Goal: Transaction & Acquisition: Purchase product/service

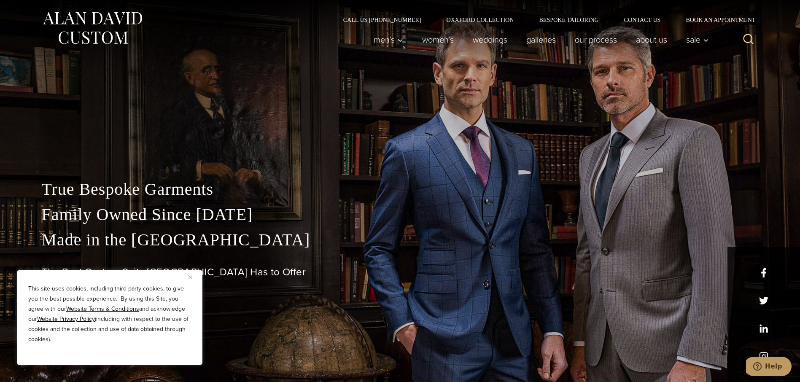
click at [192, 278] on button "Close" at bounding box center [193, 277] width 10 height 10
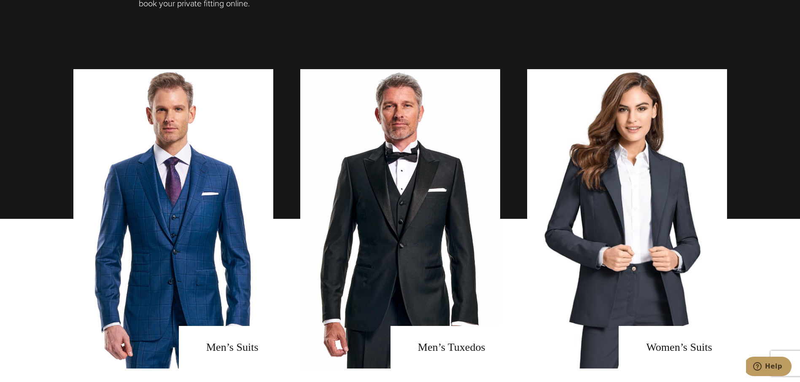
scroll to position [590, 0]
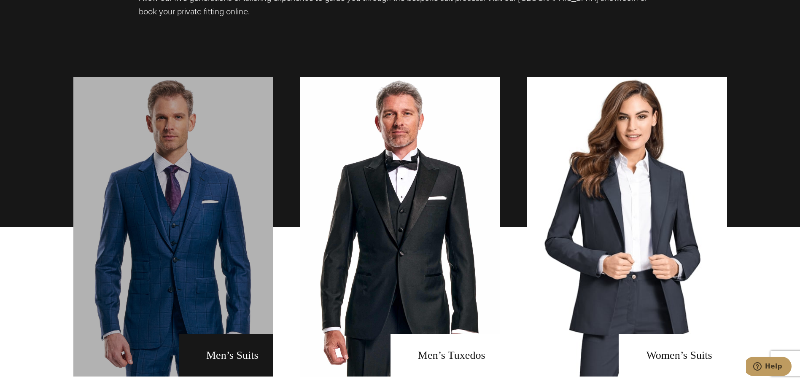
click at [218, 351] on link "men's suits" at bounding box center [173, 226] width 200 height 299
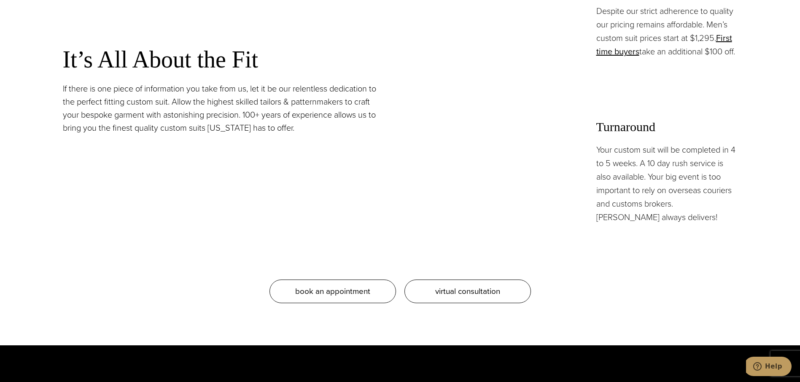
scroll to position [843, 0]
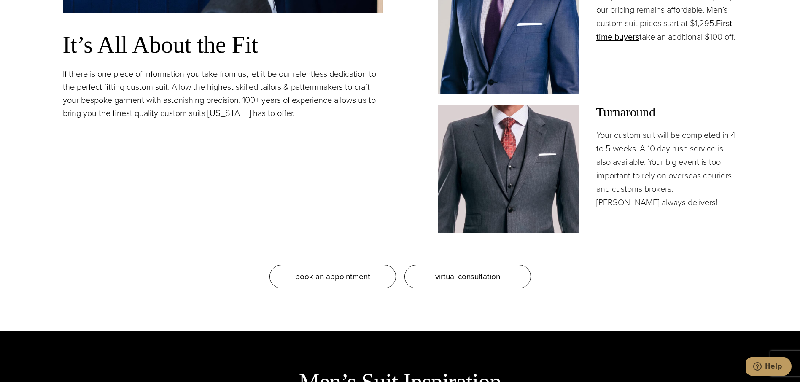
click at [510, 181] on img at bounding box center [508, 169] width 141 height 128
click at [542, 203] on img at bounding box center [508, 169] width 141 height 128
click at [512, 204] on img at bounding box center [508, 169] width 141 height 128
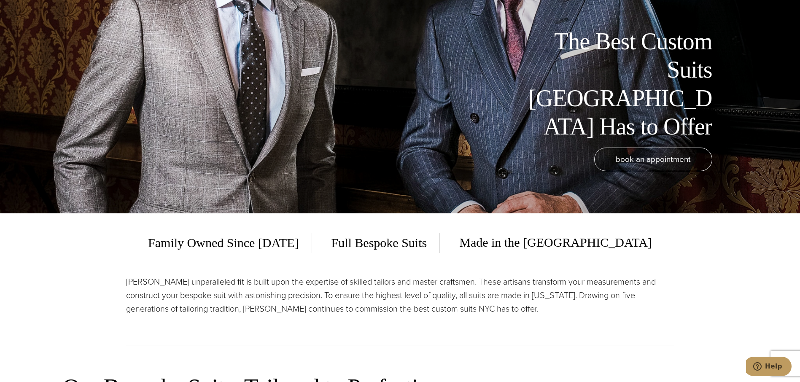
scroll to position [0, 0]
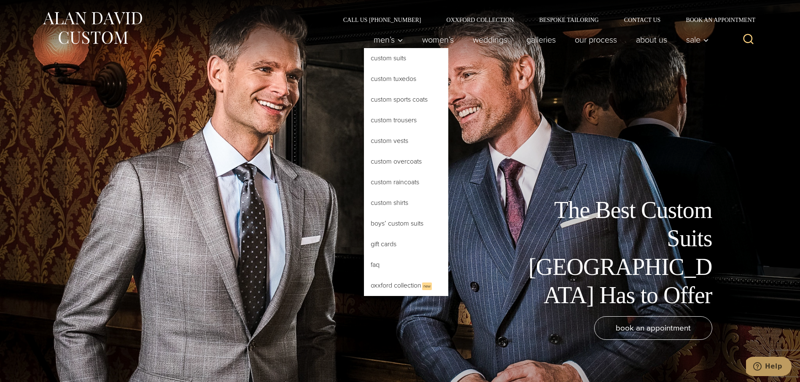
click at [384, 58] on link "Custom Suits" at bounding box center [406, 58] width 84 height 20
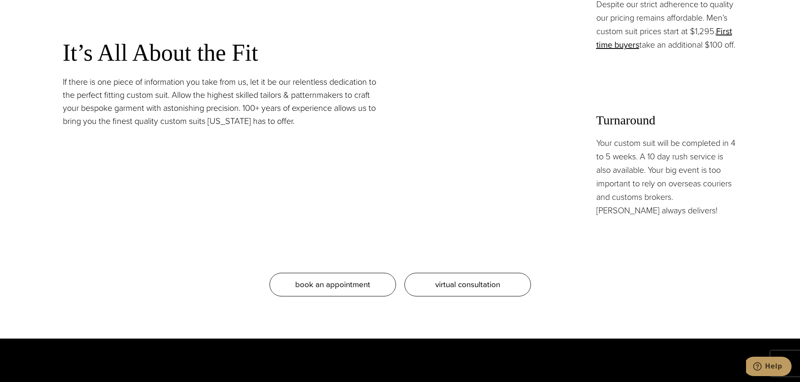
scroll to position [885, 0]
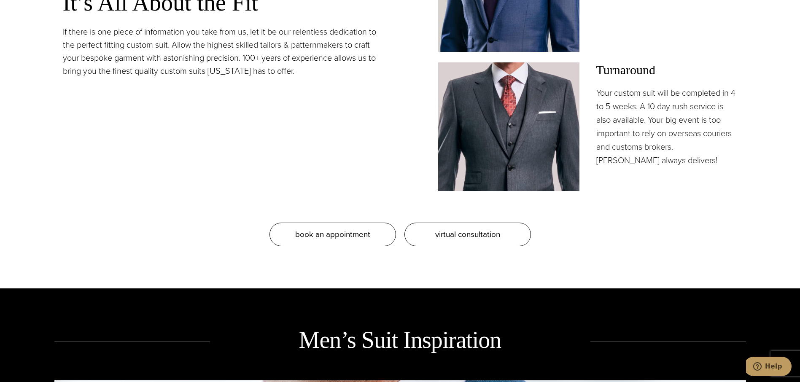
click at [512, 127] on img at bounding box center [508, 126] width 141 height 128
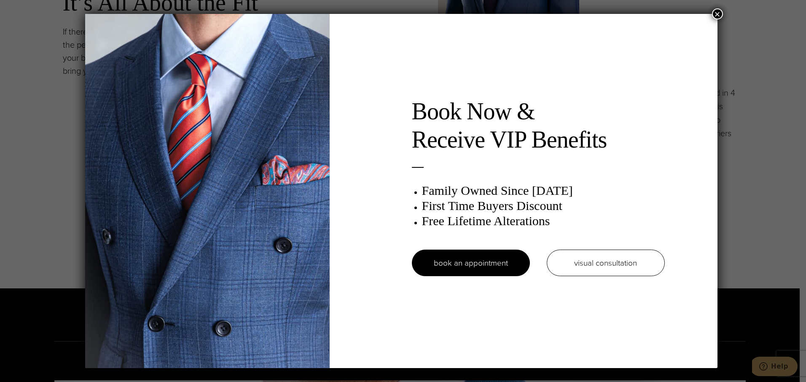
click at [717, 14] on button "×" at bounding box center [717, 13] width 11 height 11
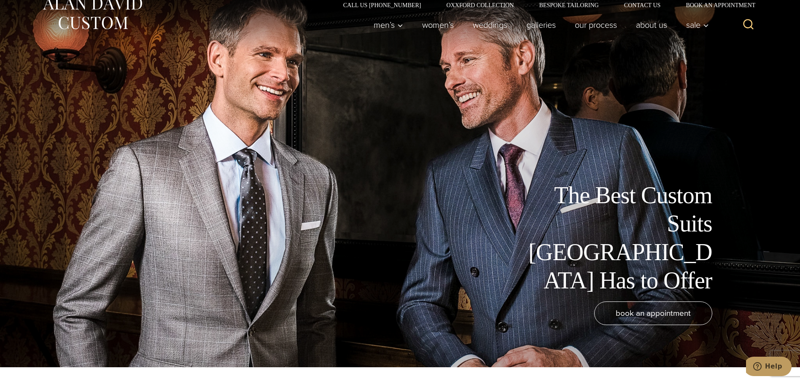
scroll to position [0, 0]
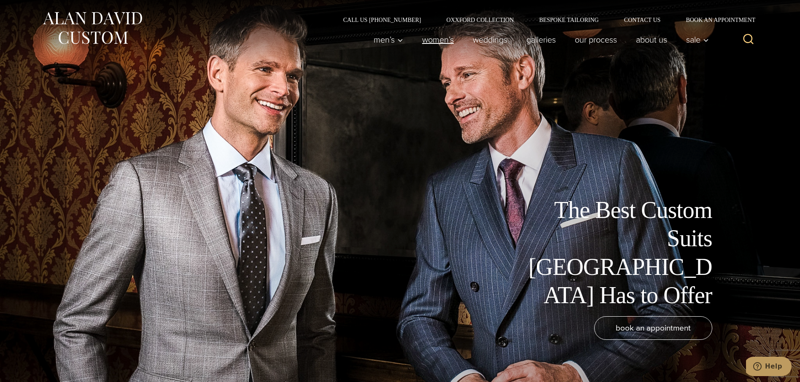
click at [430, 38] on link "Women’s" at bounding box center [437, 39] width 51 height 17
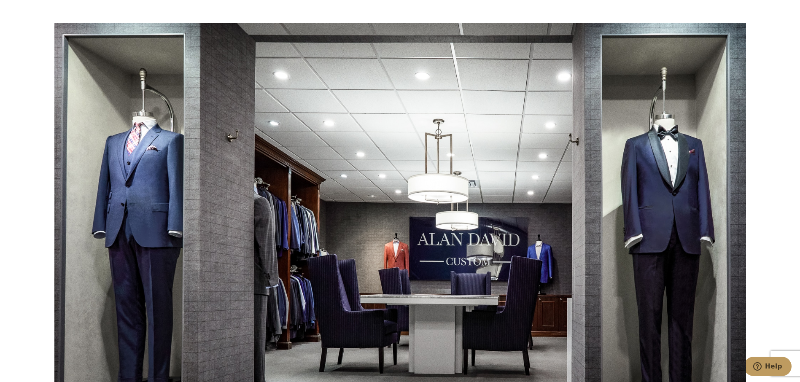
scroll to position [4788, 0]
